Goal: Transaction & Acquisition: Purchase product/service

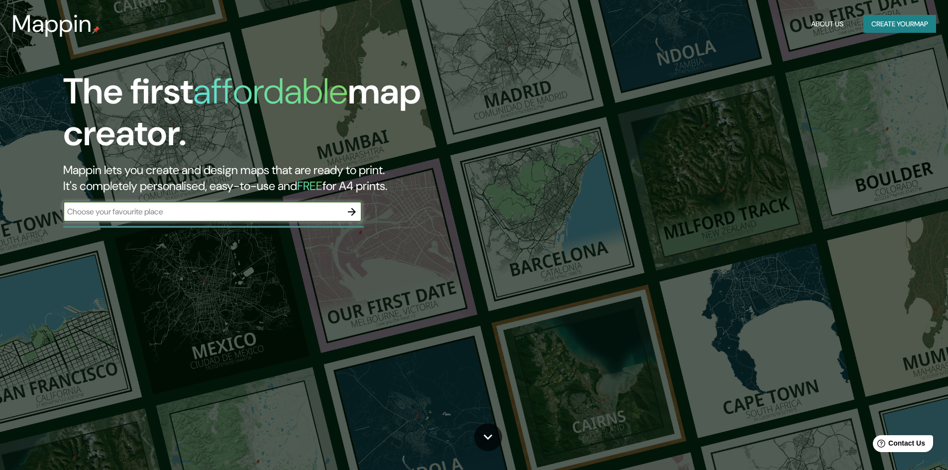
click at [207, 206] on input "text" at bounding box center [202, 211] width 279 height 11
type input "Manizales"
click at [351, 213] on icon "button" at bounding box center [352, 212] width 12 height 12
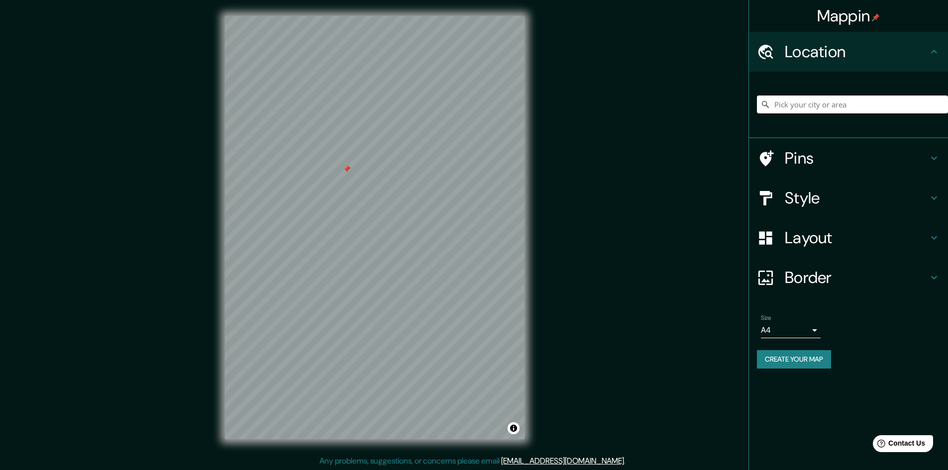
click at [821, 149] on h4 "Pins" at bounding box center [856, 158] width 143 height 20
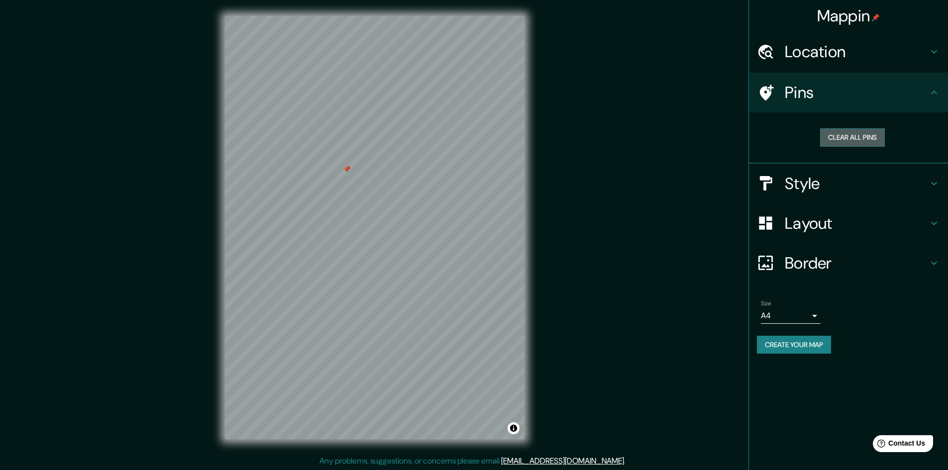
click at [840, 138] on button "Clear all pins" at bounding box center [852, 137] width 65 height 18
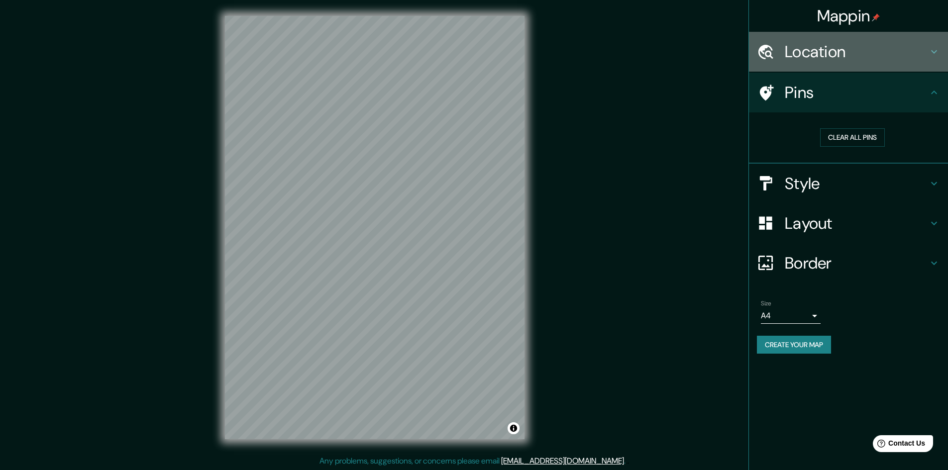
click at [860, 48] on h4 "Location" at bounding box center [856, 52] width 143 height 20
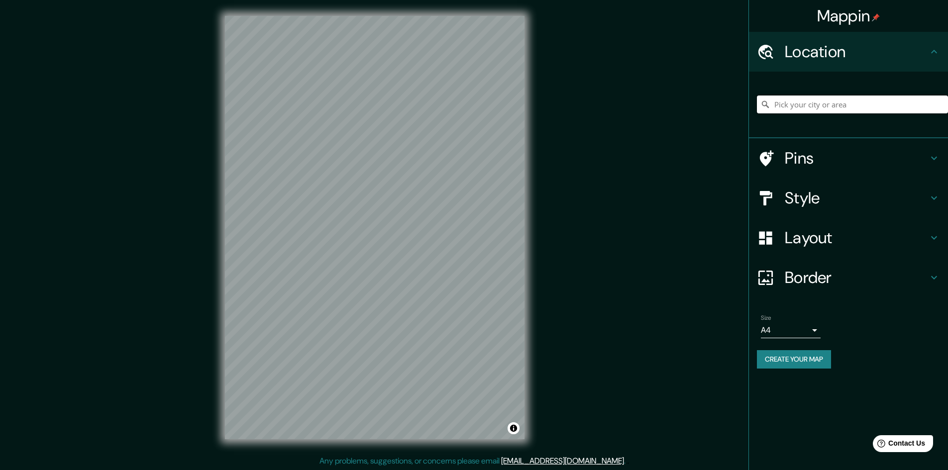
click at [799, 106] on input "Pick your city or area" at bounding box center [852, 105] width 191 height 18
click at [907, 202] on h4 "Style" at bounding box center [856, 198] width 143 height 20
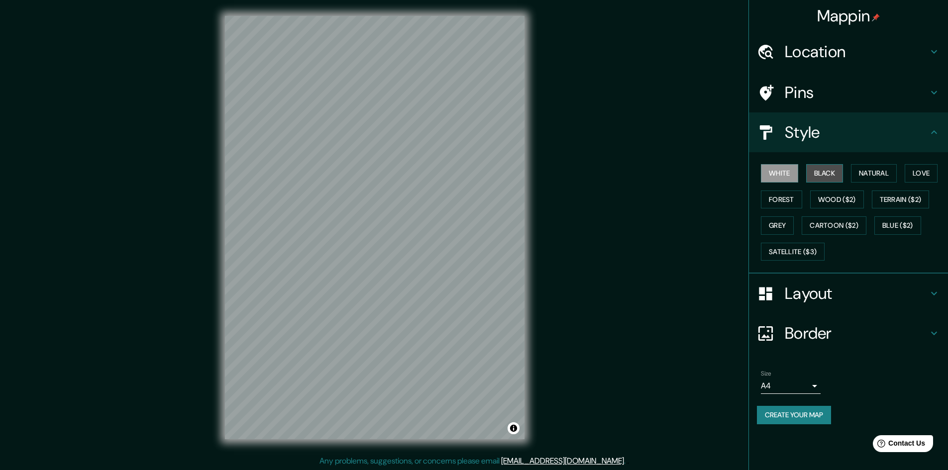
click at [837, 175] on button "Black" at bounding box center [824, 173] width 37 height 18
click at [841, 199] on button "Wood ($2)" at bounding box center [837, 200] width 54 height 18
click at [911, 203] on button "Terrain ($2)" at bounding box center [901, 200] width 58 height 18
click at [779, 222] on button "Grey" at bounding box center [777, 226] width 33 height 18
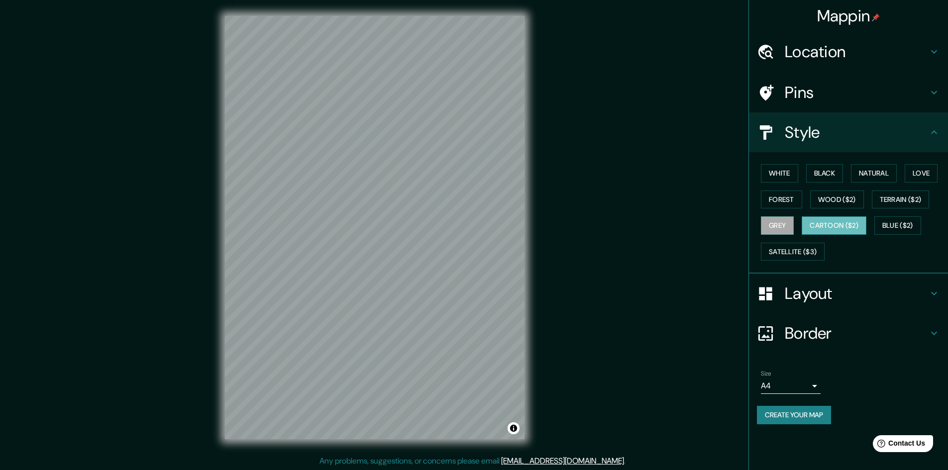
click at [831, 231] on button "Cartoon ($2)" at bounding box center [834, 226] width 65 height 18
click at [809, 255] on button "Satellite ($3)" at bounding box center [793, 252] width 64 height 18
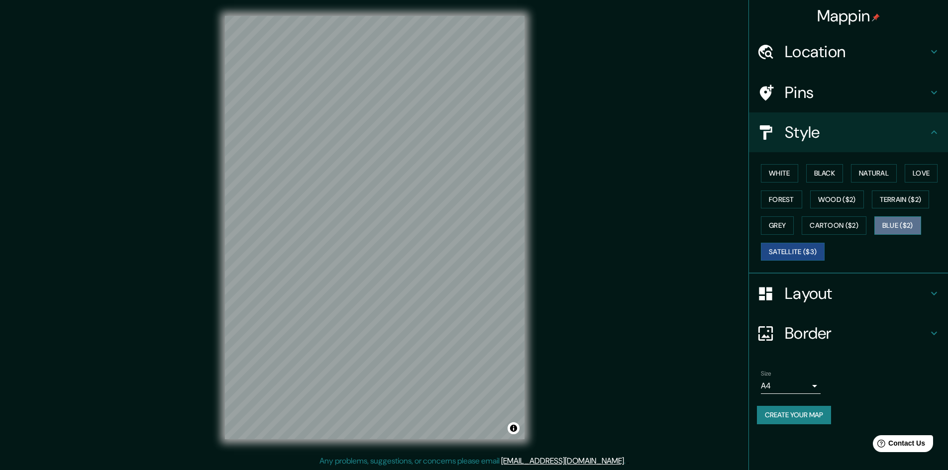
click at [902, 224] on button "Blue ($2)" at bounding box center [897, 226] width 47 height 18
click at [802, 198] on button "Forest" at bounding box center [781, 200] width 41 height 18
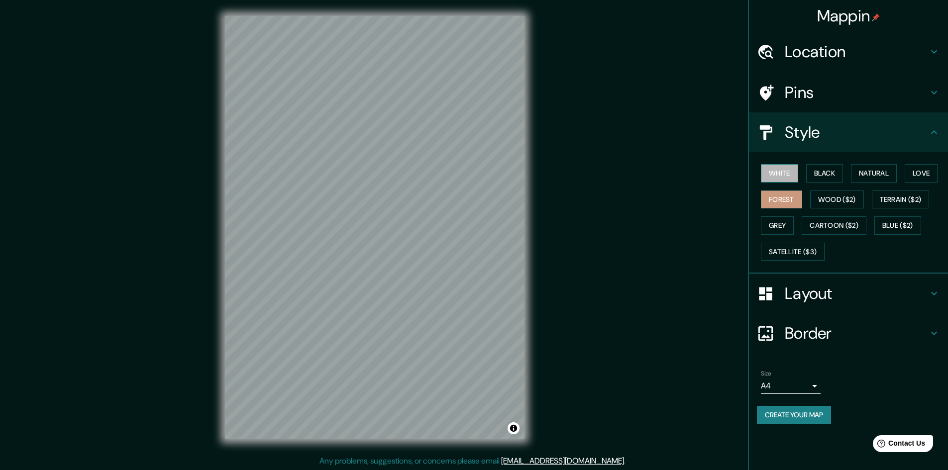
click at [778, 167] on button "White" at bounding box center [779, 173] width 37 height 18
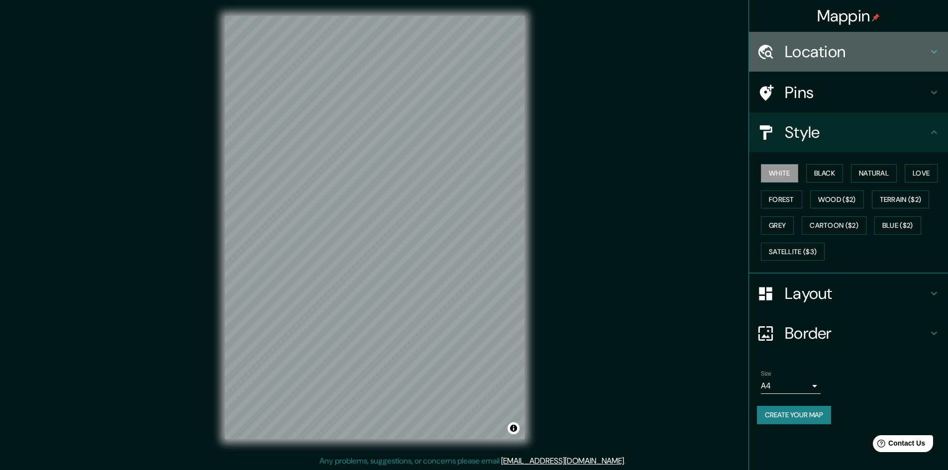
click at [833, 50] on h4 "Location" at bounding box center [856, 52] width 143 height 20
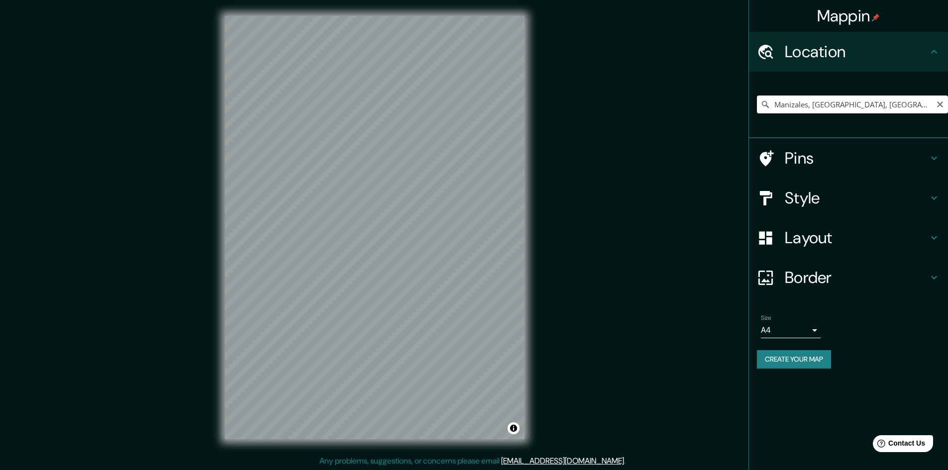
click at [784, 103] on input "Manizales, Caldas, Colombia" at bounding box center [852, 105] width 191 height 18
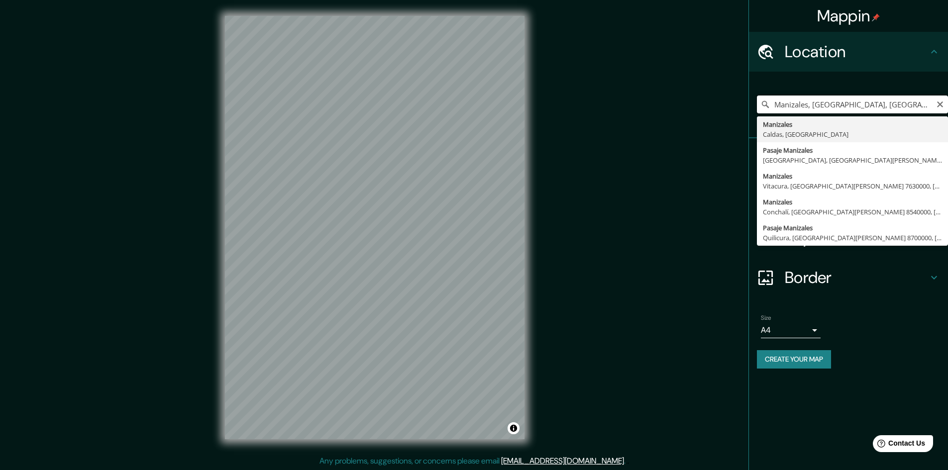
drag, startPoint x: 919, startPoint y: 105, endPoint x: 550, endPoint y: 106, distance: 368.8
click at [550, 106] on div "Mappin Location Manizales, Caldas, Colombia Manizales Caldas, Colombia Pasaje M…" at bounding box center [474, 235] width 948 height 471
type input "Bogotá, Colombia"
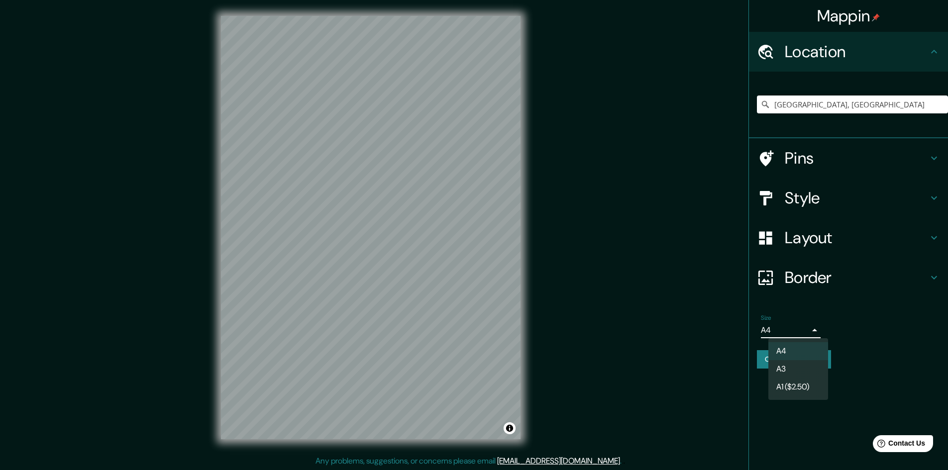
click at [814, 333] on body "Mappin Location Bogotá, Colombia Pins Style Layout Border Choose a border. Hint…" at bounding box center [474, 235] width 948 height 470
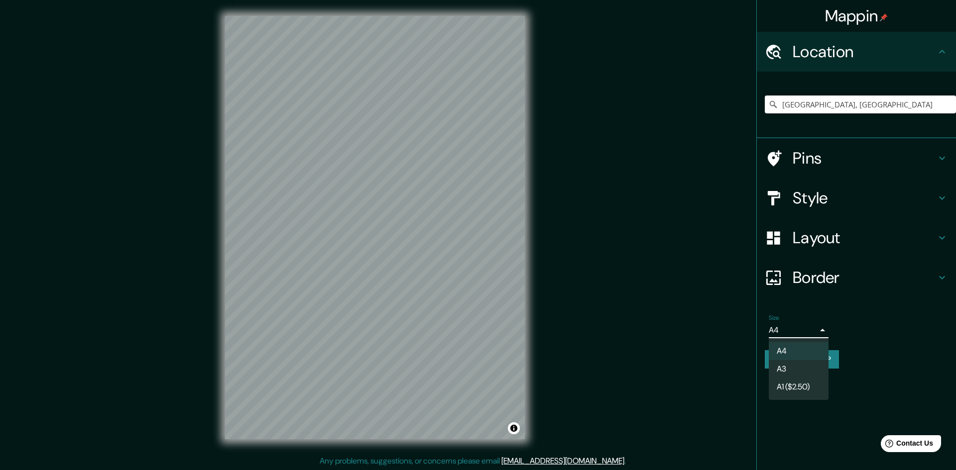
click at [791, 371] on li "A3" at bounding box center [798, 369] width 60 height 18
type input "a4"
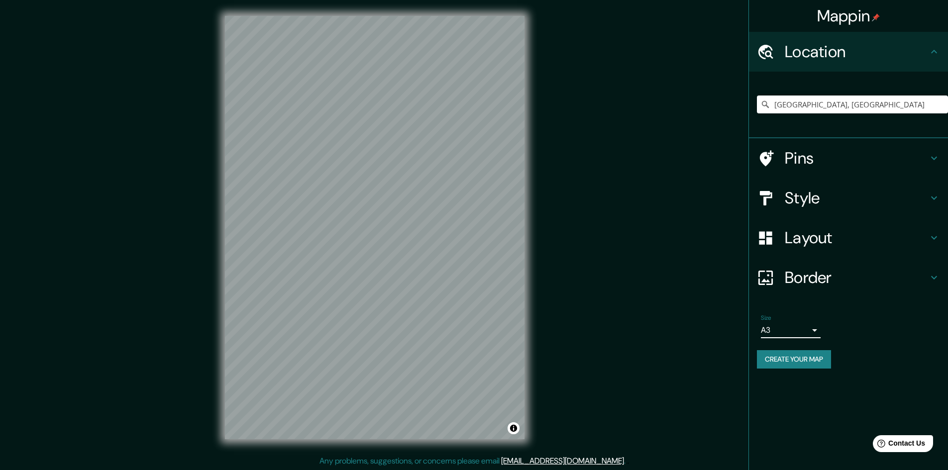
click at [867, 284] on h4 "Border" at bounding box center [856, 278] width 143 height 20
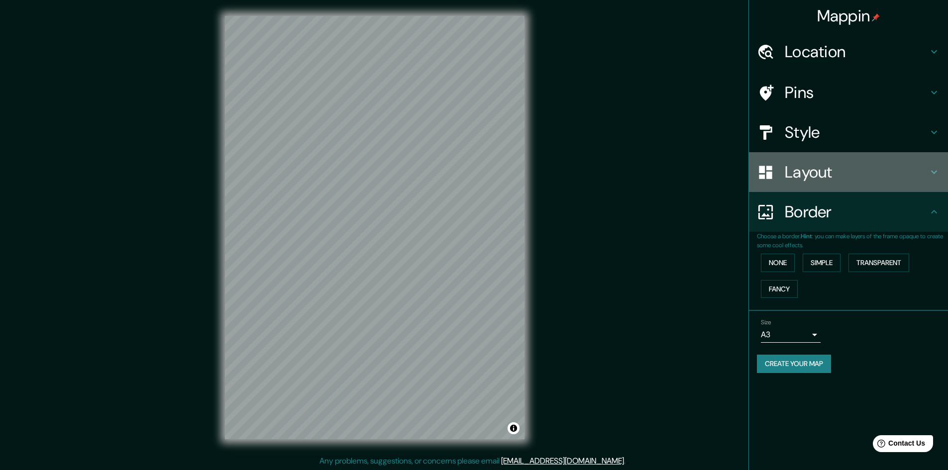
click at [871, 163] on h4 "Layout" at bounding box center [856, 172] width 143 height 20
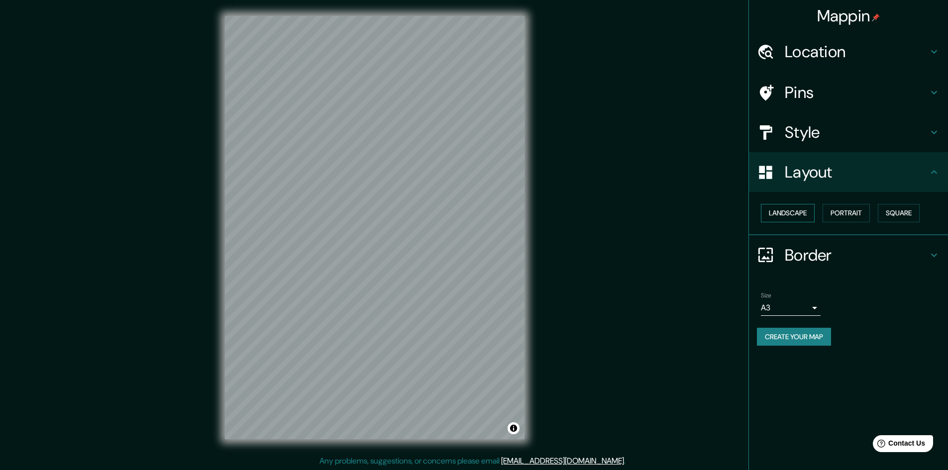
click at [797, 211] on button "Landscape" at bounding box center [788, 213] width 54 height 18
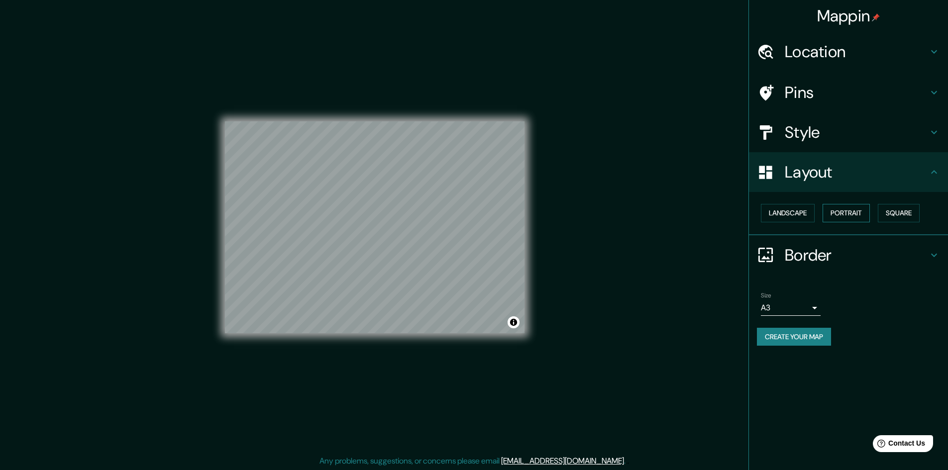
click at [852, 212] on button "Portrait" at bounding box center [846, 213] width 47 height 18
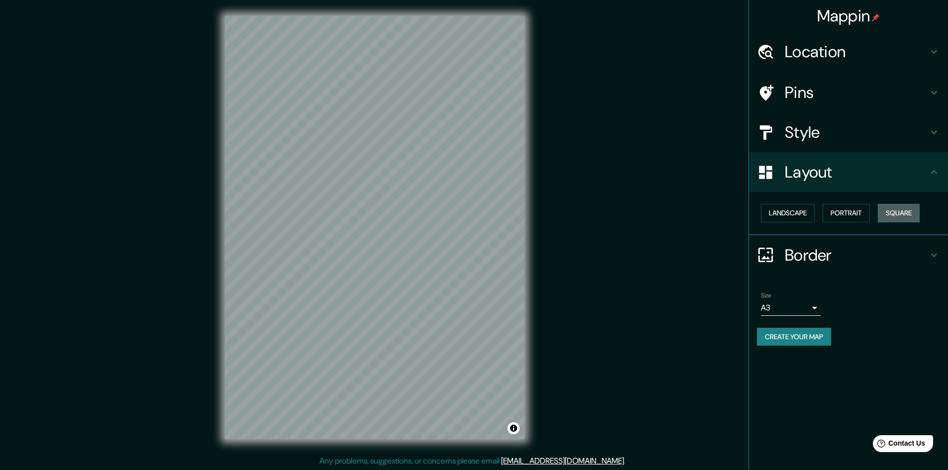
click at [891, 219] on button "Square" at bounding box center [899, 213] width 42 height 18
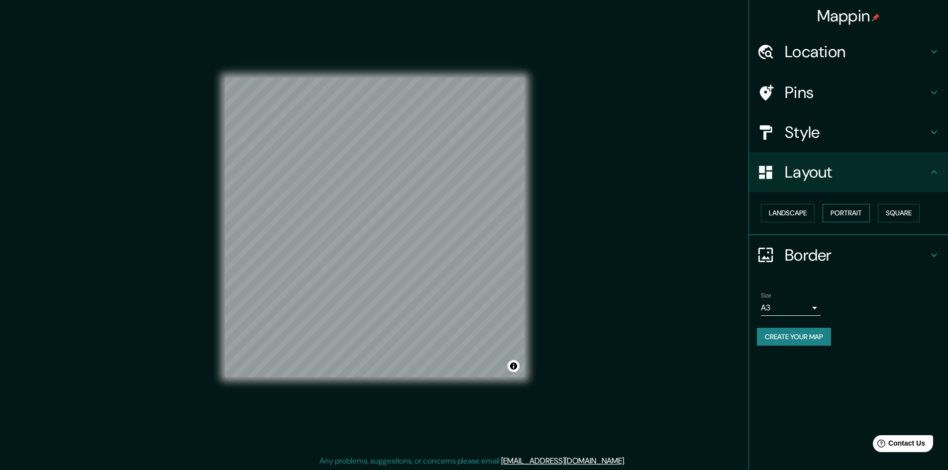
click at [847, 217] on button "Portrait" at bounding box center [846, 213] width 47 height 18
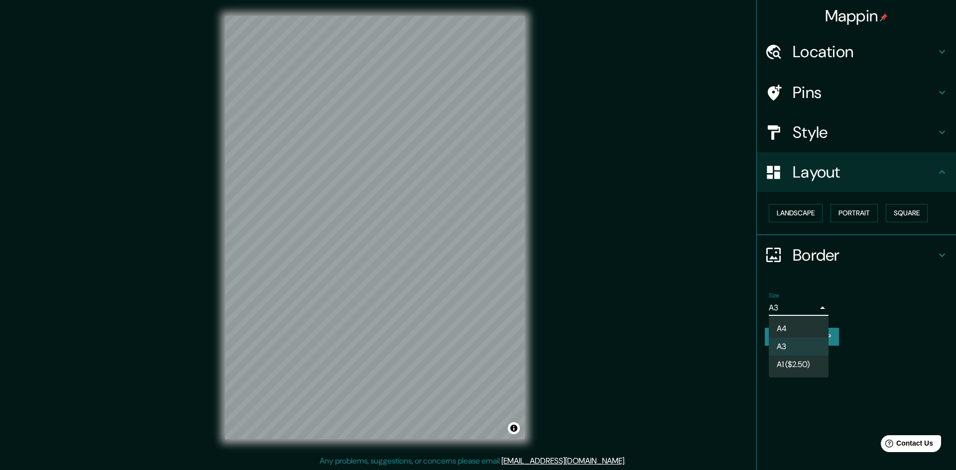
click at [809, 306] on body "Mappin Location Bogotá, Colombia Pins Style Layout Landscape Portrait Square Bo…" at bounding box center [478, 235] width 956 height 470
click at [906, 285] on div at bounding box center [478, 235] width 956 height 470
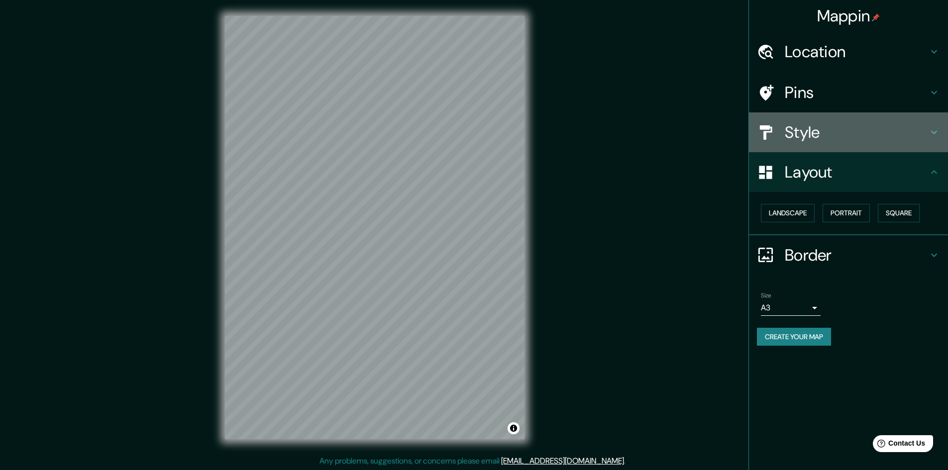
click at [873, 119] on div "Style" at bounding box center [848, 132] width 199 height 40
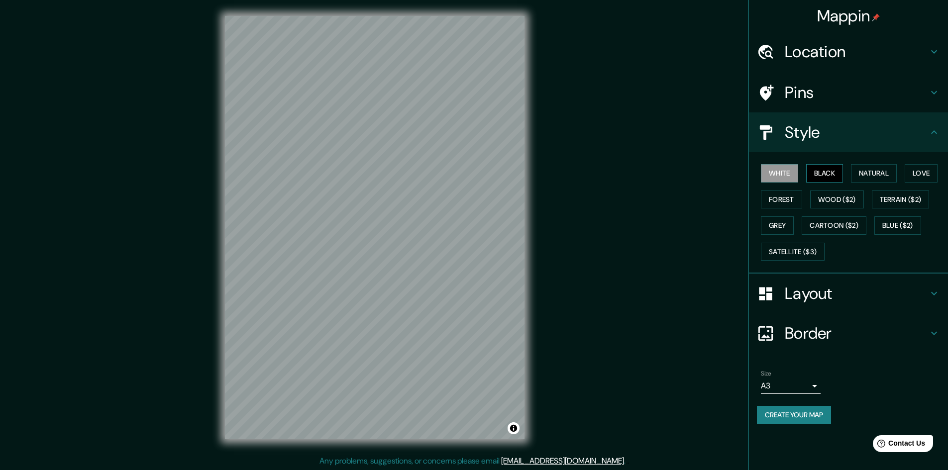
click at [836, 173] on button "Black" at bounding box center [824, 173] width 37 height 18
click at [865, 175] on button "Natural" at bounding box center [874, 173] width 46 height 18
click at [773, 176] on button "White" at bounding box center [779, 173] width 37 height 18
click at [806, 415] on button "Create your map" at bounding box center [794, 415] width 74 height 18
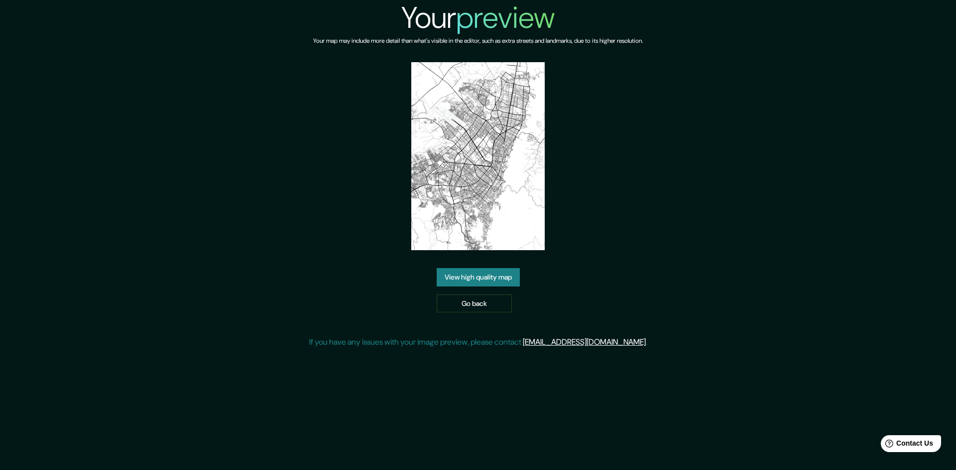
click at [505, 281] on link "View high quality map" at bounding box center [477, 277] width 83 height 18
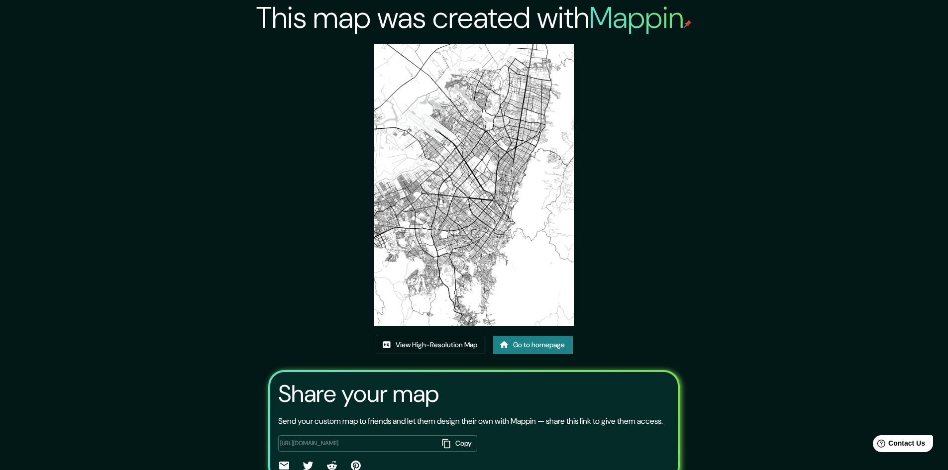
scroll to position [61, 0]
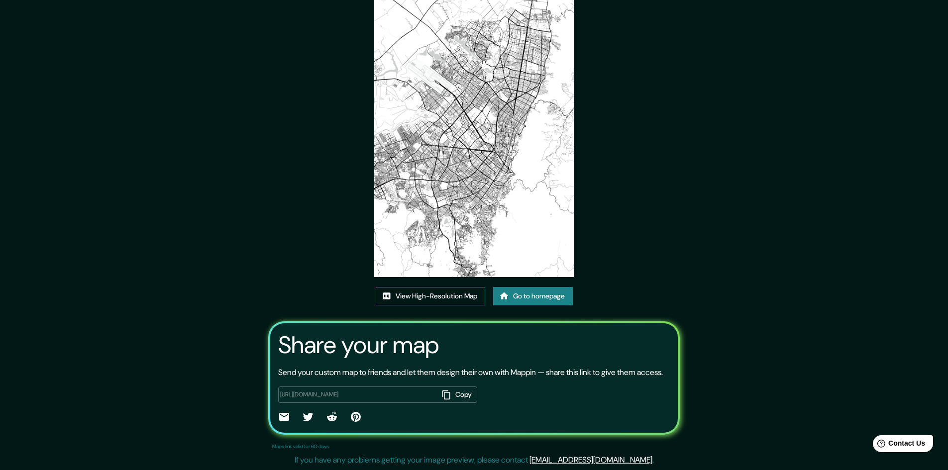
click at [449, 287] on link "View High-Resolution Map" at bounding box center [430, 296] width 109 height 18
click at [559, 290] on link "Go to homepage" at bounding box center [533, 296] width 80 height 18
